Goal: Navigation & Orientation: Find specific page/section

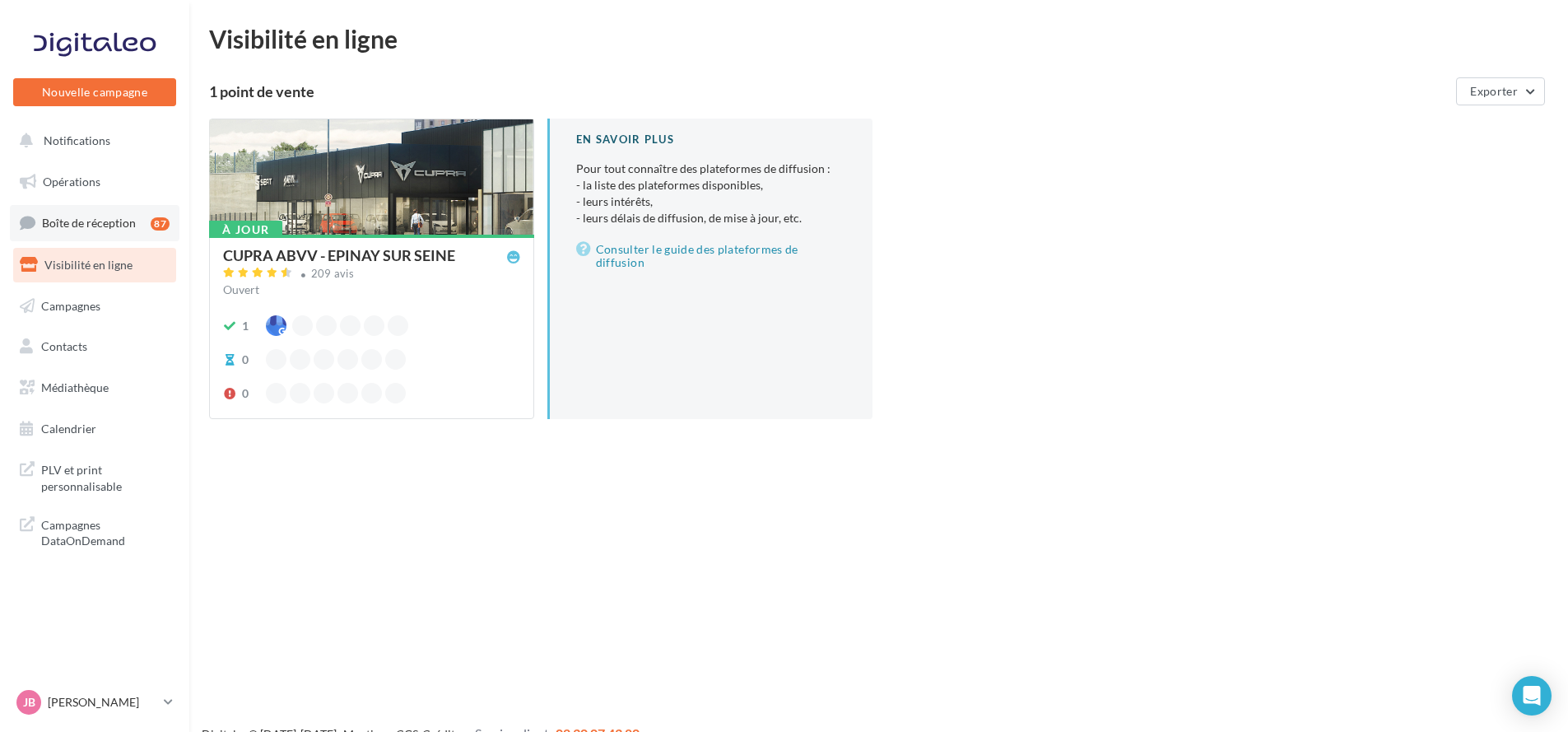
click at [121, 216] on span "Boîte de réception" at bounding box center [89, 223] width 94 height 14
